Goal: Information Seeking & Learning: Learn about a topic

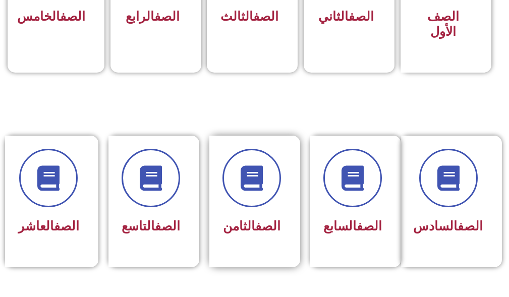
scroll to position [404, 0]
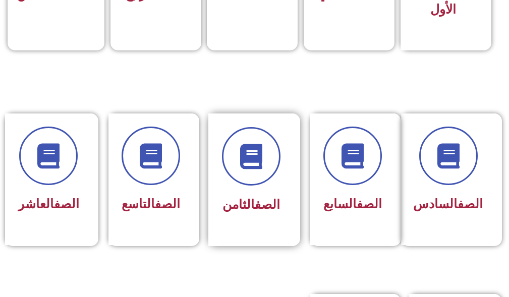
click at [219, 173] on div "الصف الثامن" at bounding box center [251, 180] width 86 height 133
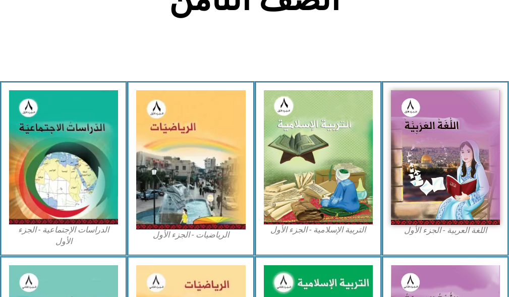
scroll to position [303, 0]
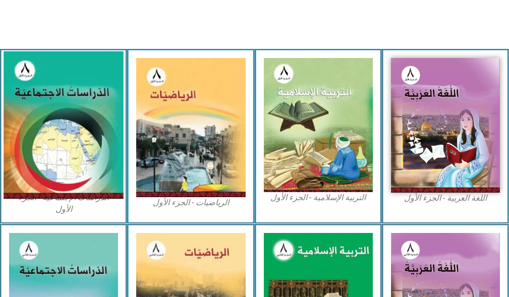
click at [75, 109] on img at bounding box center [64, 124] width 120 height 147
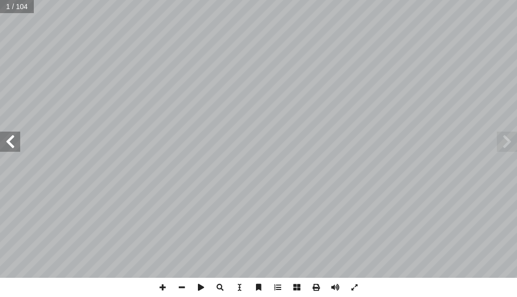
click at [9, 143] on span at bounding box center [10, 142] width 20 height 20
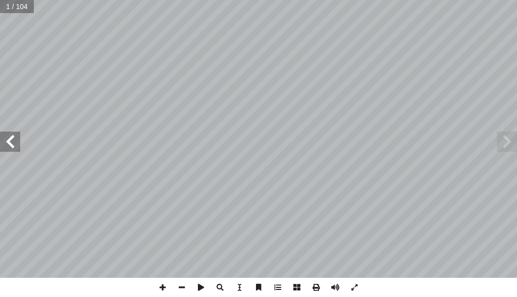
click at [9, 143] on span at bounding box center [10, 142] width 20 height 20
click at [8, 138] on span at bounding box center [10, 142] width 20 height 20
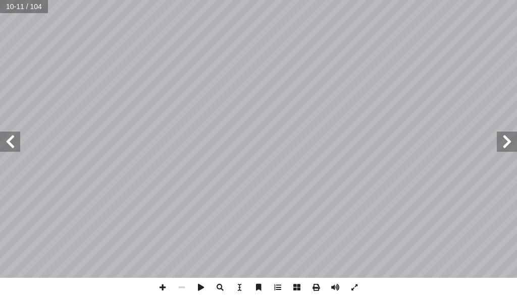
click at [8, 138] on span at bounding box center [10, 142] width 20 height 20
click at [5, 137] on span at bounding box center [10, 142] width 20 height 20
click at [7, 134] on span at bounding box center [10, 142] width 20 height 20
click at [20, 129] on div "١٢ ّ ي ِ ب َ ر َ الع ِ ن َ ط َ الو ُ ضاريس َ ت يكونوا قادرين على: ْ ن أ ا ِ س ْ…" at bounding box center [258, 139] width 517 height 278
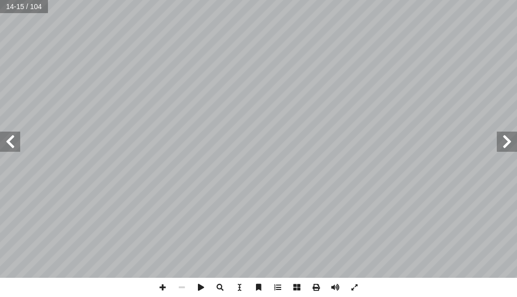
click at [516, 147] on span at bounding box center [507, 142] width 20 height 20
click at [506, 137] on span at bounding box center [507, 142] width 20 height 20
click at [3, 135] on span at bounding box center [10, 142] width 20 height 20
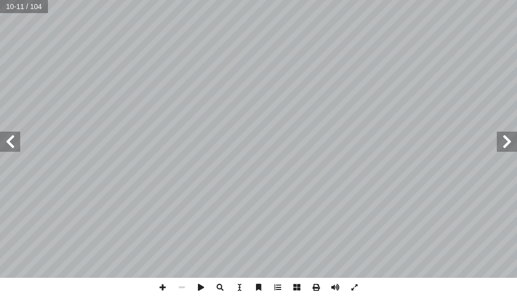
click at [3, 135] on span at bounding box center [10, 142] width 20 height 20
click at [222, 282] on span at bounding box center [219, 287] width 19 height 19
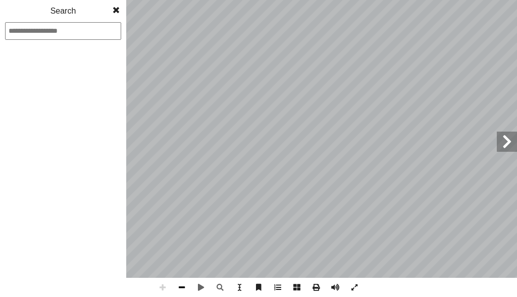
click at [182, 290] on span at bounding box center [181, 287] width 19 height 19
click at [121, 10] on span at bounding box center [116, 10] width 18 height 20
